Goal: Transaction & Acquisition: Book appointment/travel/reservation

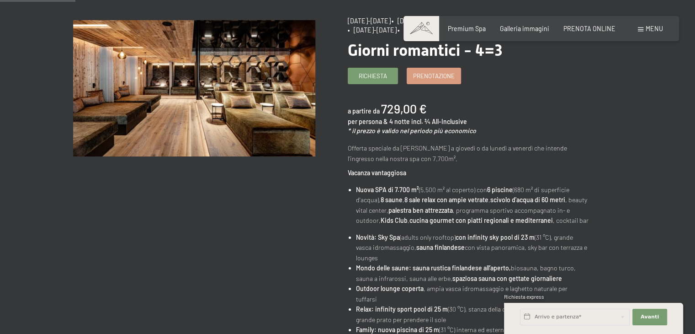
scroll to position [91, 0]
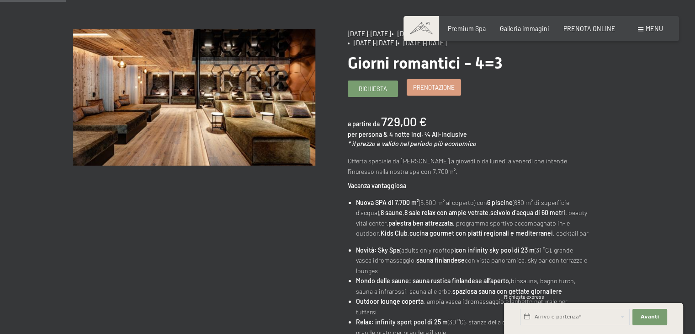
click at [415, 89] on span "Prenotazione" at bounding box center [434, 87] width 42 height 8
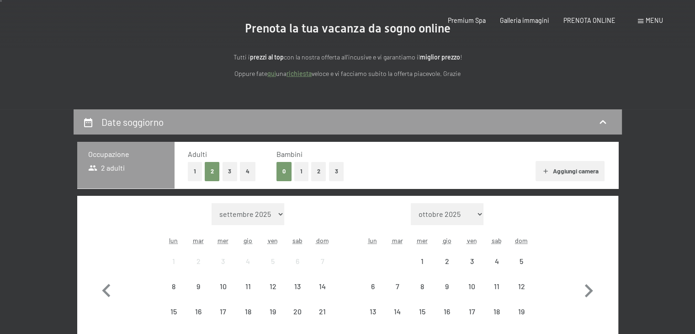
select select "2025-11-01"
select select "2025-12-01"
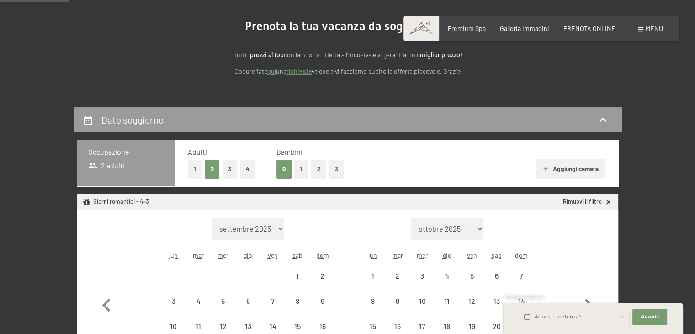
select select "2025-11-01"
select select "2025-12-01"
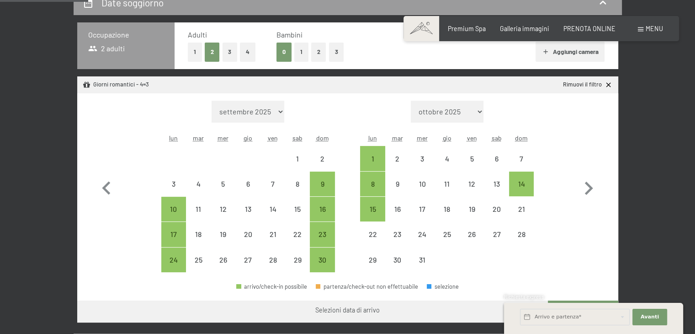
scroll to position [228, 0]
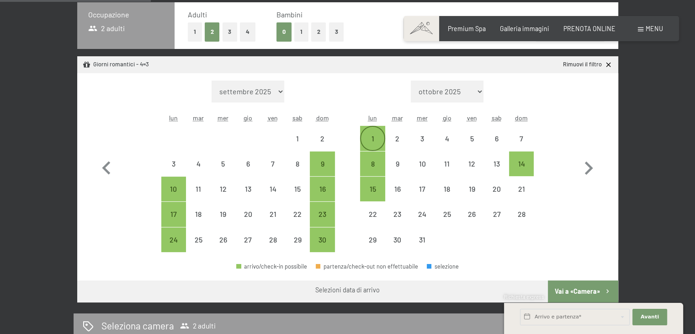
click at [373, 138] on div "1" at bounding box center [372, 146] width 23 height 23
select select "2025-11-01"
select select "2025-12-01"
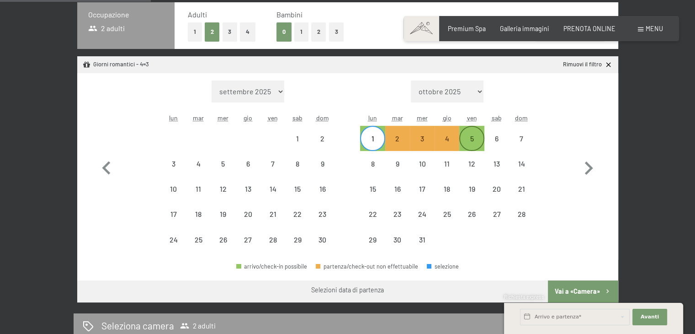
click at [473, 143] on div "5" at bounding box center [471, 146] width 23 height 23
select select "2025-11-01"
select select "2025-12-01"
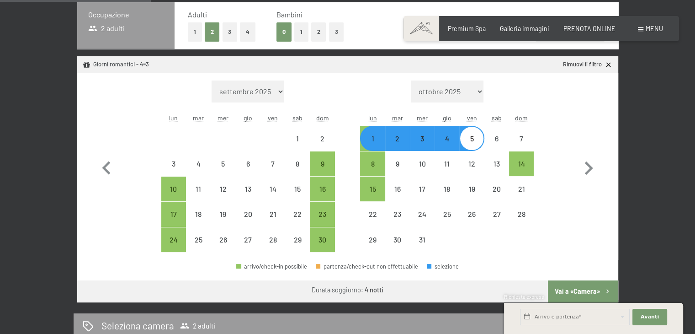
select select "2025-11-01"
select select "2025-12-01"
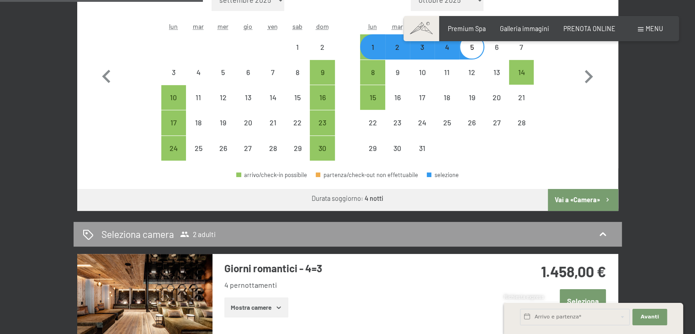
scroll to position [183, 0]
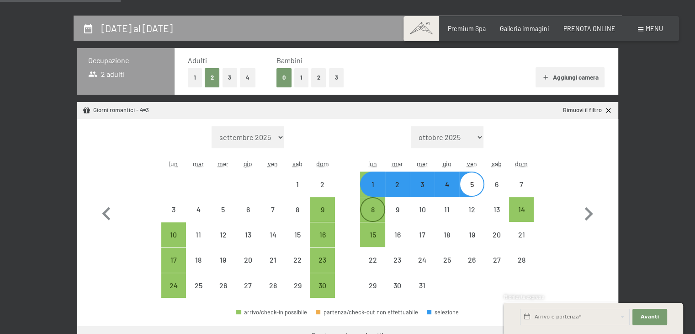
click at [369, 204] on div "8" at bounding box center [372, 209] width 23 height 23
select select "2025-11-01"
select select "2025-12-01"
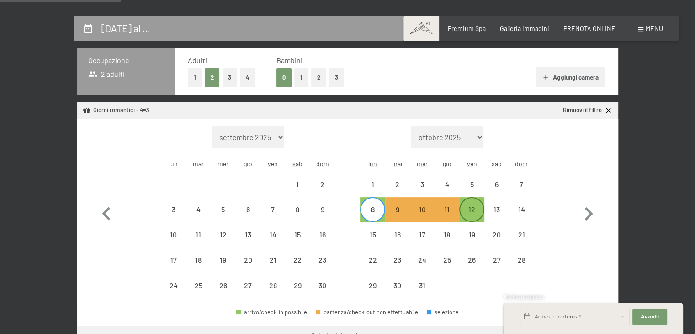
click at [474, 206] on div "12" at bounding box center [471, 217] width 23 height 23
select select "2025-11-01"
select select "2025-12-01"
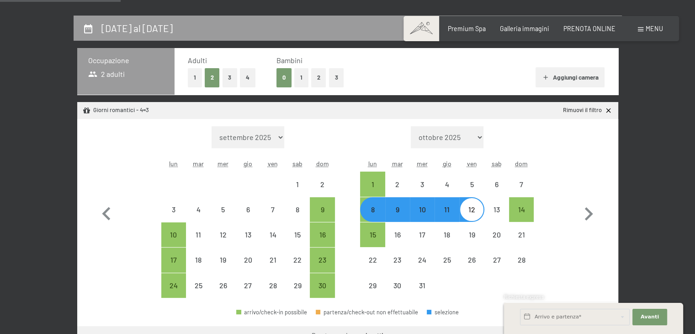
select select "2025-11-01"
select select "2025-12-01"
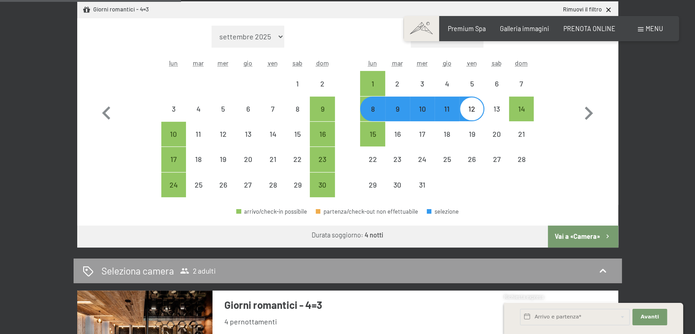
scroll to position [274, 0]
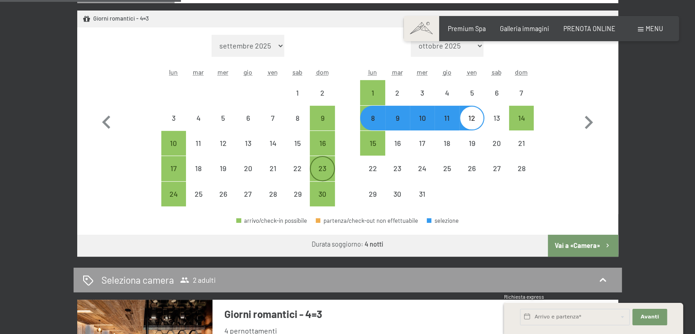
click at [325, 161] on div "23" at bounding box center [322, 168] width 23 height 23
select select "2025-11-01"
select select "2025-12-01"
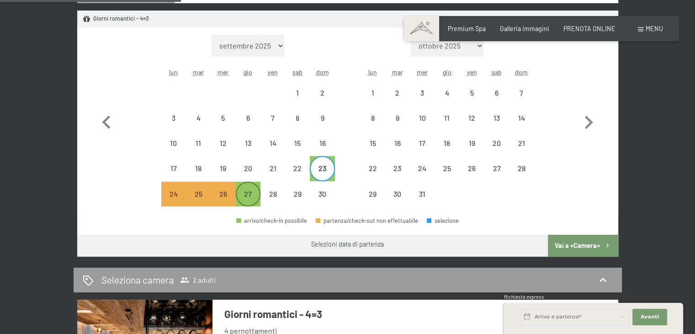
click at [253, 194] on div "27" at bounding box center [248, 201] width 23 height 23
select select "2025-11-01"
select select "2025-12-01"
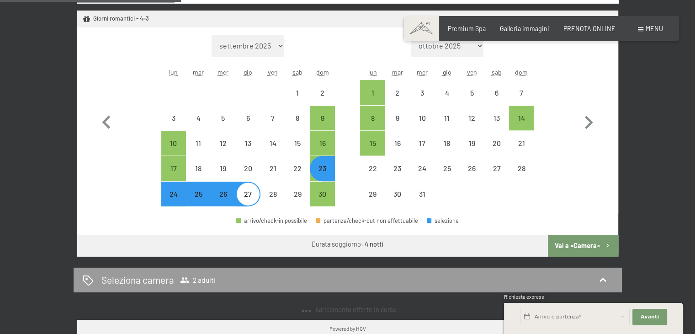
select select "2025-11-01"
select select "2025-12-01"
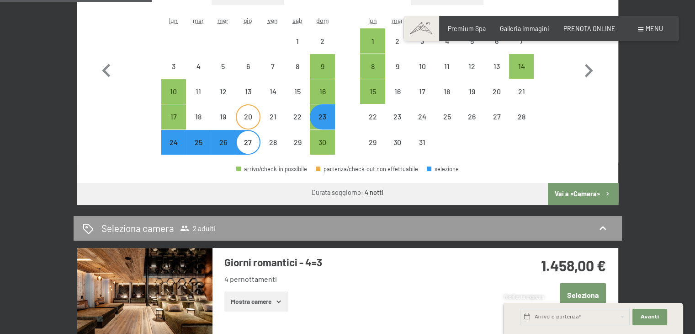
scroll to position [228, 0]
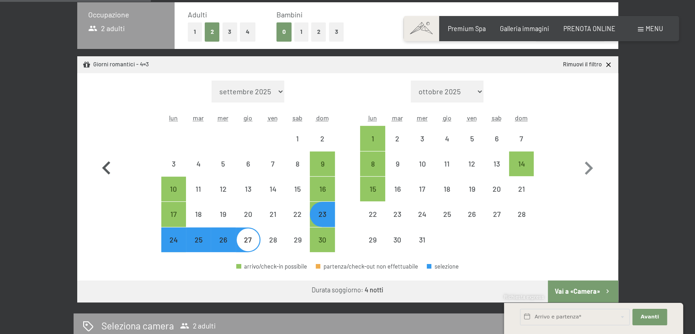
click at [106, 163] on icon "button" at bounding box center [106, 168] width 27 height 27
select select "2025-10-01"
select select "2025-11-01"
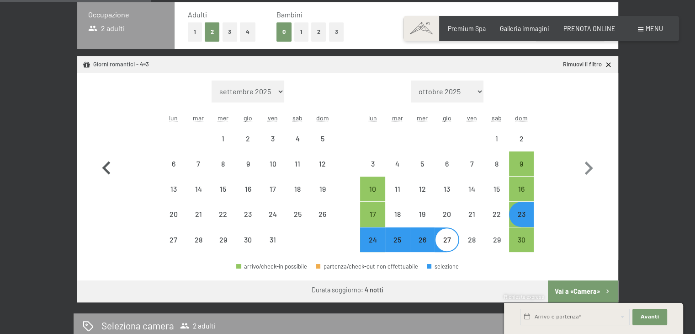
click at [106, 163] on icon "button" at bounding box center [106, 168] width 27 height 27
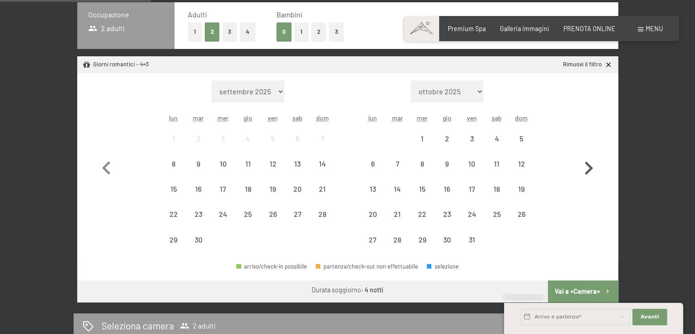
click at [592, 167] on icon "button" at bounding box center [589, 167] width 8 height 13
select select "2025-10-01"
select select "2025-11-01"
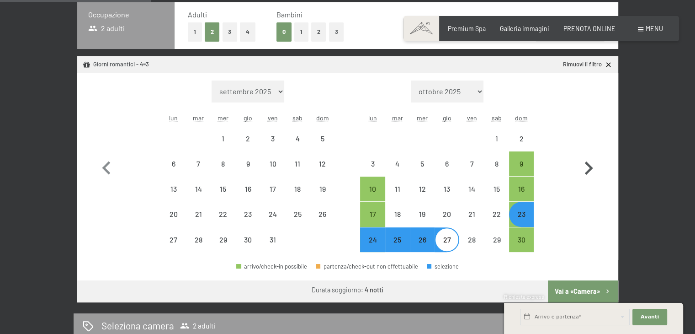
click at [592, 167] on icon "button" at bounding box center [589, 167] width 8 height 13
select select "2025-11-01"
select select "2025-12-01"
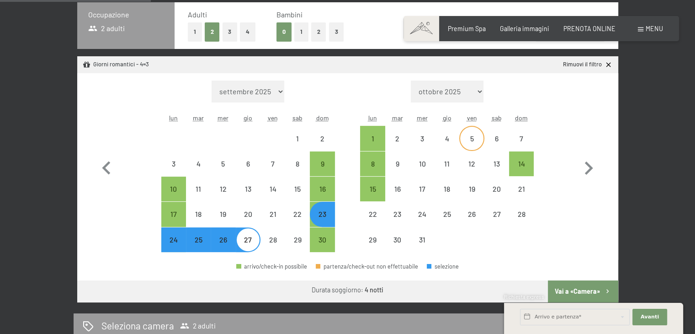
click at [468, 140] on div "5" at bounding box center [471, 146] width 23 height 23
select select "2025-11-01"
select select "2025-12-01"
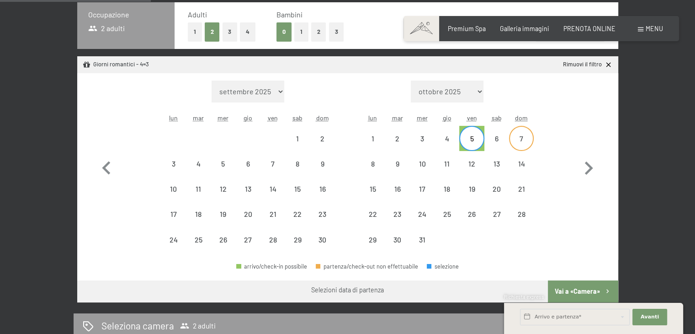
click at [527, 133] on div "7" at bounding box center [521, 138] width 23 height 23
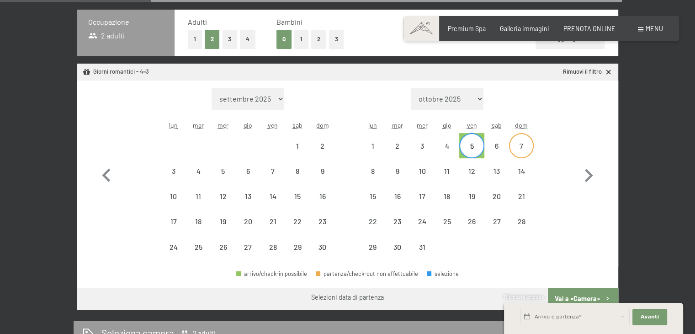
select select "2025-11-01"
select select "2025-12-01"
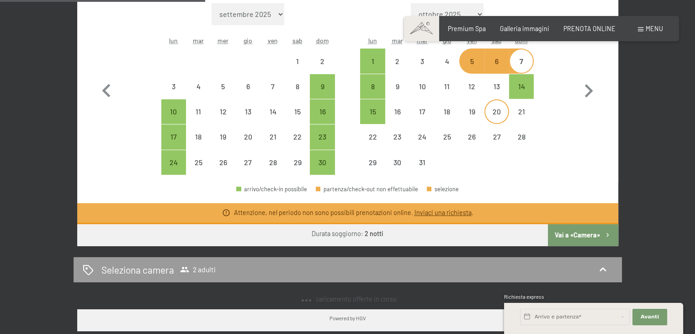
scroll to position [267, 0]
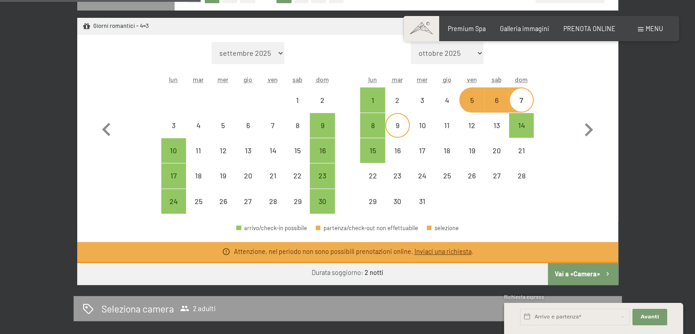
select select "2025-11-01"
select select "2025-12-01"
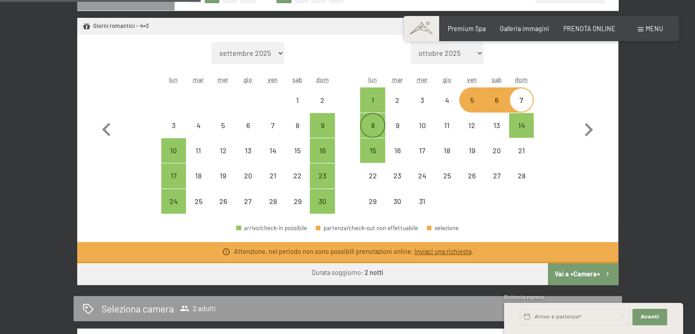
click at [382, 127] on div "8" at bounding box center [372, 133] width 23 height 23
select select "2025-11-01"
select select "2025-12-01"
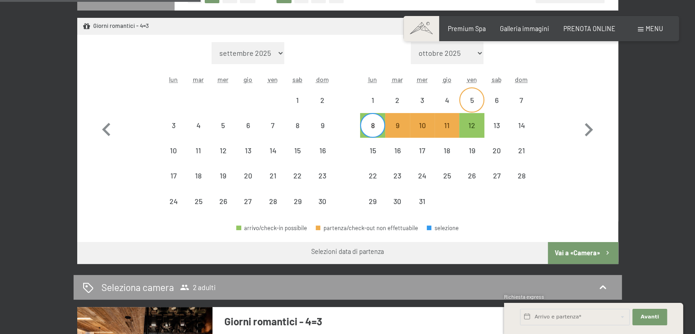
click at [479, 96] on div "5" at bounding box center [471, 107] width 23 height 23
select select "2025-11-01"
select select "2025-12-01"
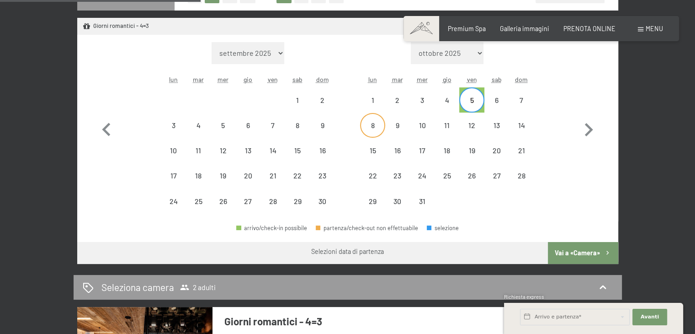
click at [371, 129] on div "8" at bounding box center [372, 133] width 23 height 23
select select "2025-11-01"
select select "2025-12-01"
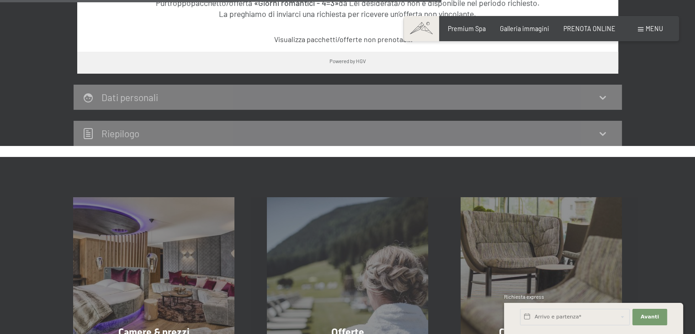
scroll to position [640, 0]
